Goal: Information Seeking & Learning: Learn about a topic

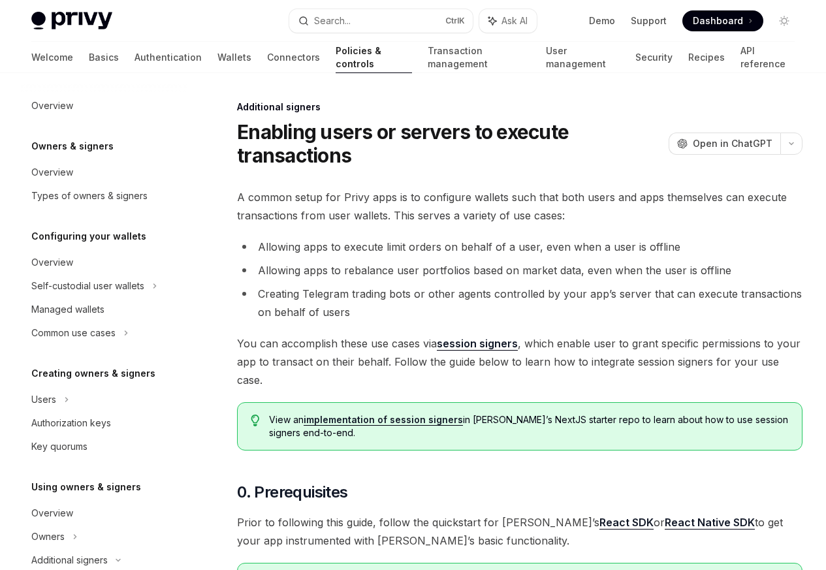
scroll to position [285, 0]
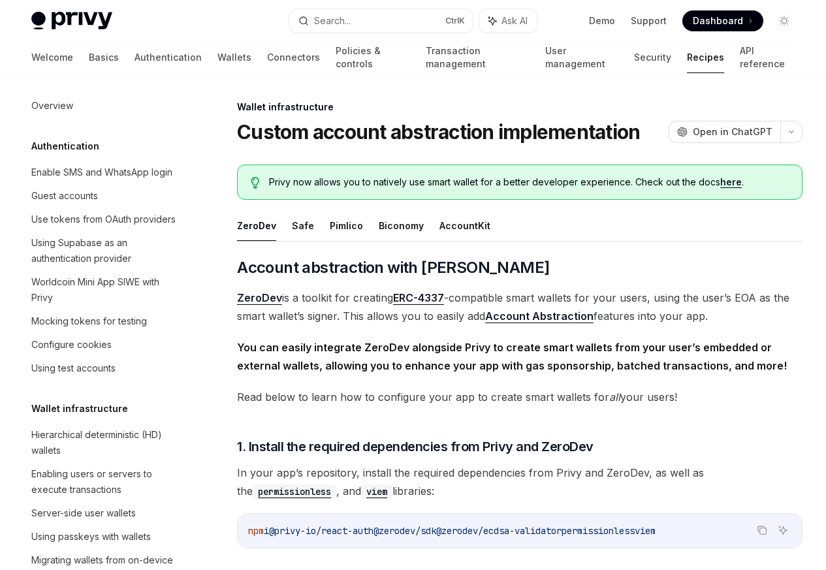
scroll to position [356, 0]
